Goal: Find specific page/section: Find specific page/section

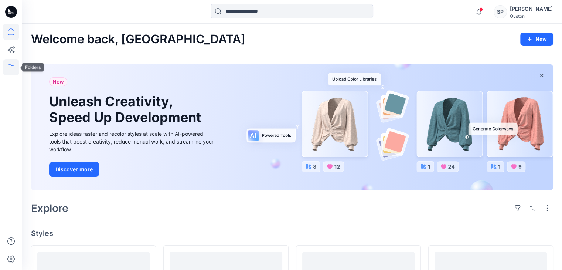
click at [17, 67] on icon at bounding box center [11, 67] width 16 height 16
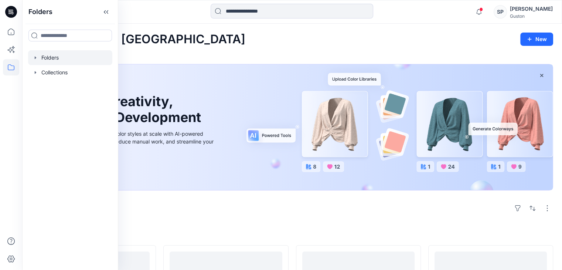
click at [34, 61] on div at bounding box center [70, 57] width 84 height 15
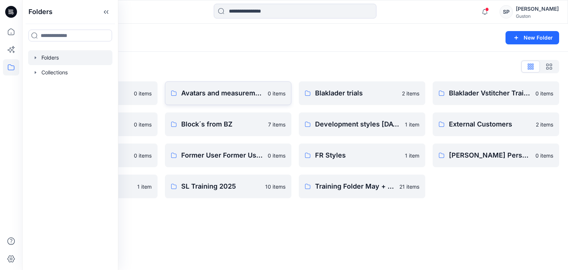
click at [217, 100] on link "Avatars and measurement lists 0 items" at bounding box center [228, 93] width 126 height 24
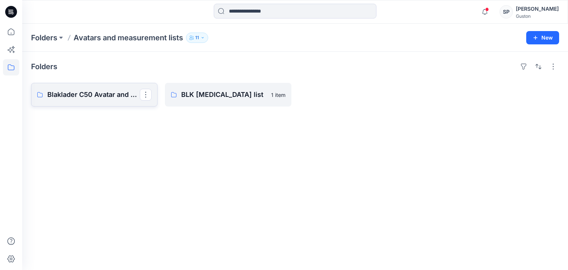
click at [91, 101] on link "Blaklader C50 Avatar and measurment list" at bounding box center [94, 95] width 126 height 24
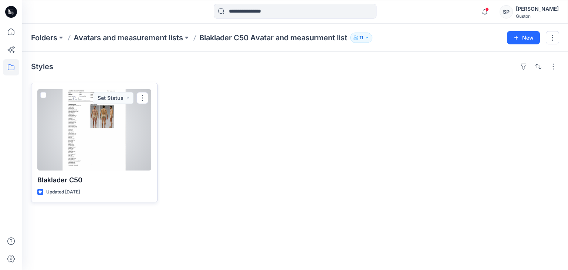
click at [111, 150] on div at bounding box center [94, 129] width 114 height 81
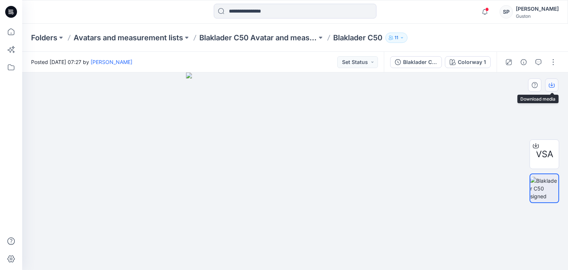
click at [552, 80] on button "button" at bounding box center [551, 84] width 13 height 13
